Goal: Find specific page/section: Find specific page/section

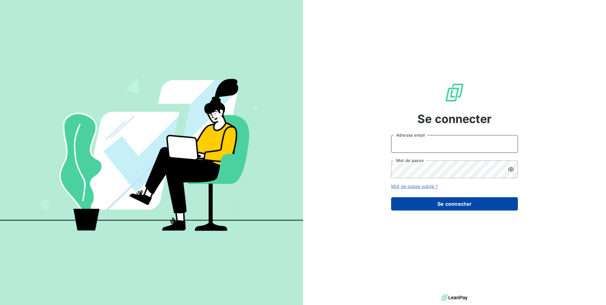
type input "[EMAIL_ADDRESS][PERSON_NAME][DOMAIN_NAME]"
click at [462, 204] on button "Se connecter" at bounding box center [454, 203] width 127 height 13
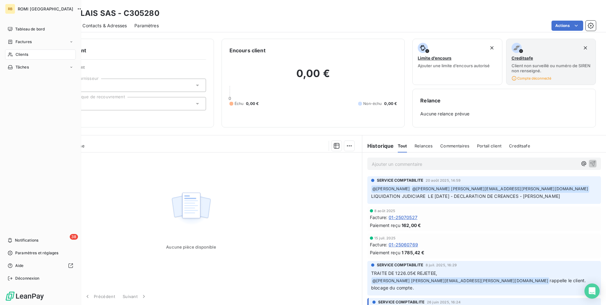
click at [18, 55] on span "Clients" at bounding box center [22, 55] width 13 height 6
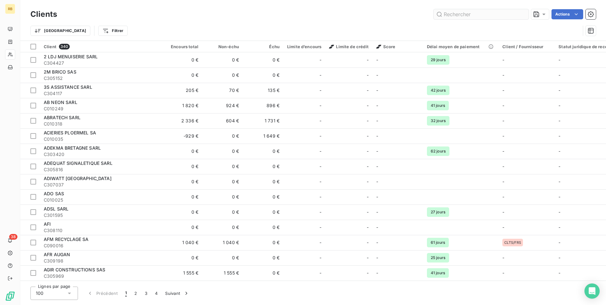
click at [455, 13] on input "text" at bounding box center [480, 14] width 95 height 10
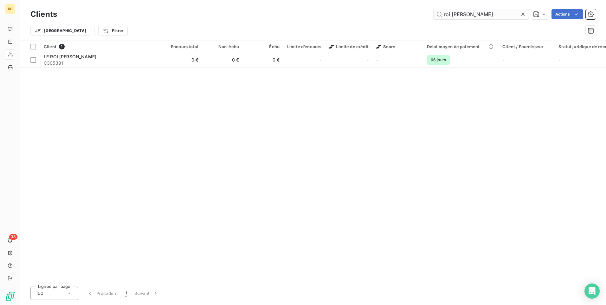
type input "roi arthur"
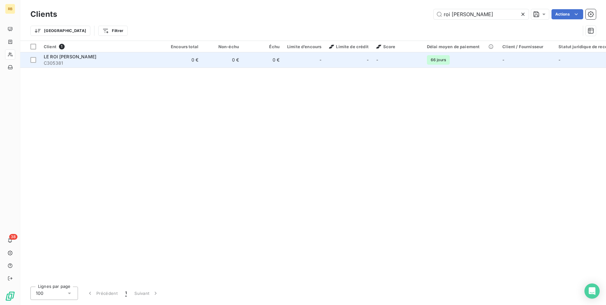
click at [62, 59] on span "LE ROI ARTHUR SAS" at bounding box center [70, 56] width 53 height 5
